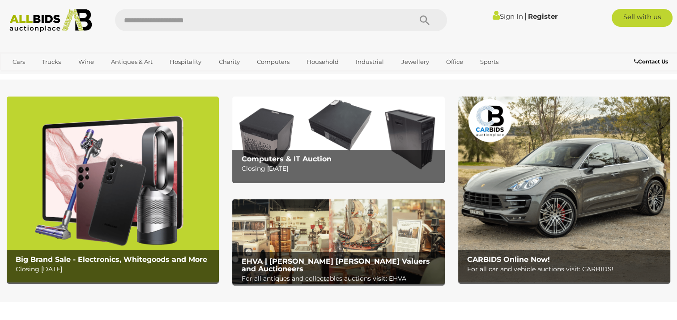
click at [511, 16] on link "Sign In" at bounding box center [507, 16] width 30 height 8
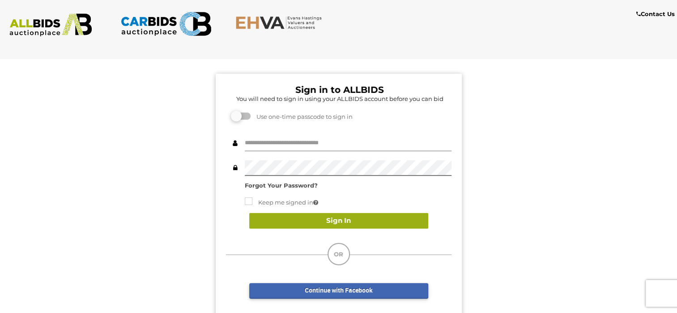
type input "******"
click at [317, 222] on button "Sign In" at bounding box center [338, 221] width 179 height 16
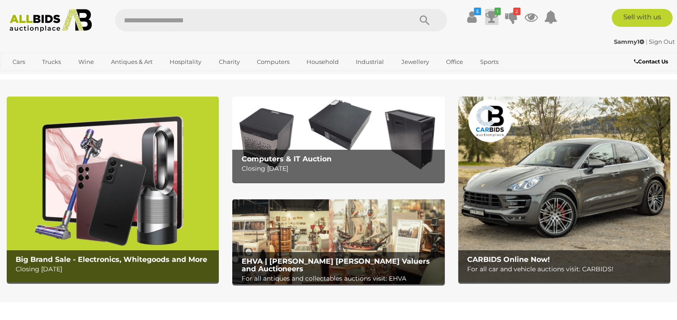
click at [489, 17] on icon at bounding box center [491, 17] width 13 height 16
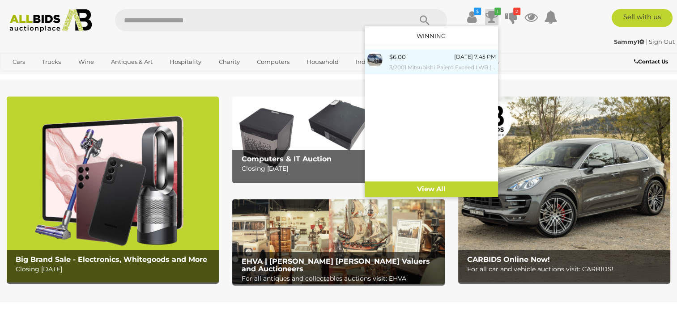
click at [464, 59] on div "[DATE] 7:45 PM" at bounding box center [475, 57] width 42 height 10
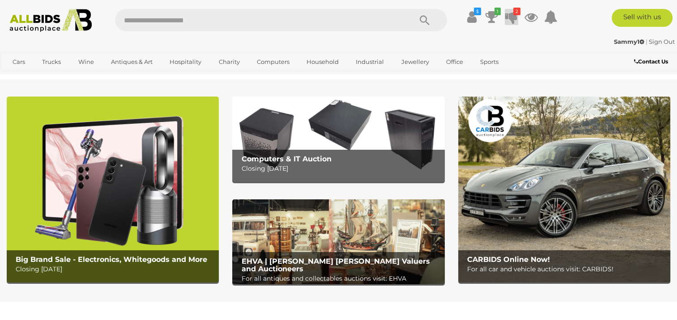
click at [515, 18] on icon at bounding box center [511, 17] width 13 height 16
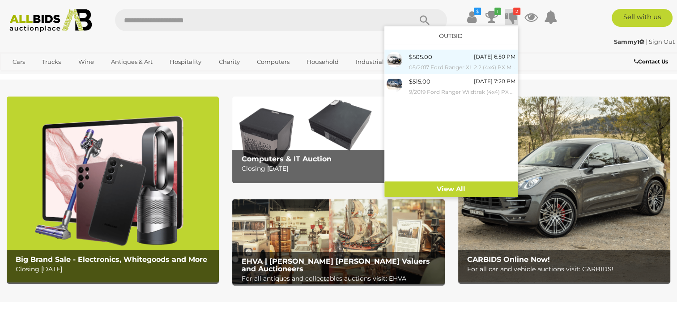
click at [402, 59] on div at bounding box center [397, 60] width 22 height 16
